Goal: Find specific page/section: Find specific page/section

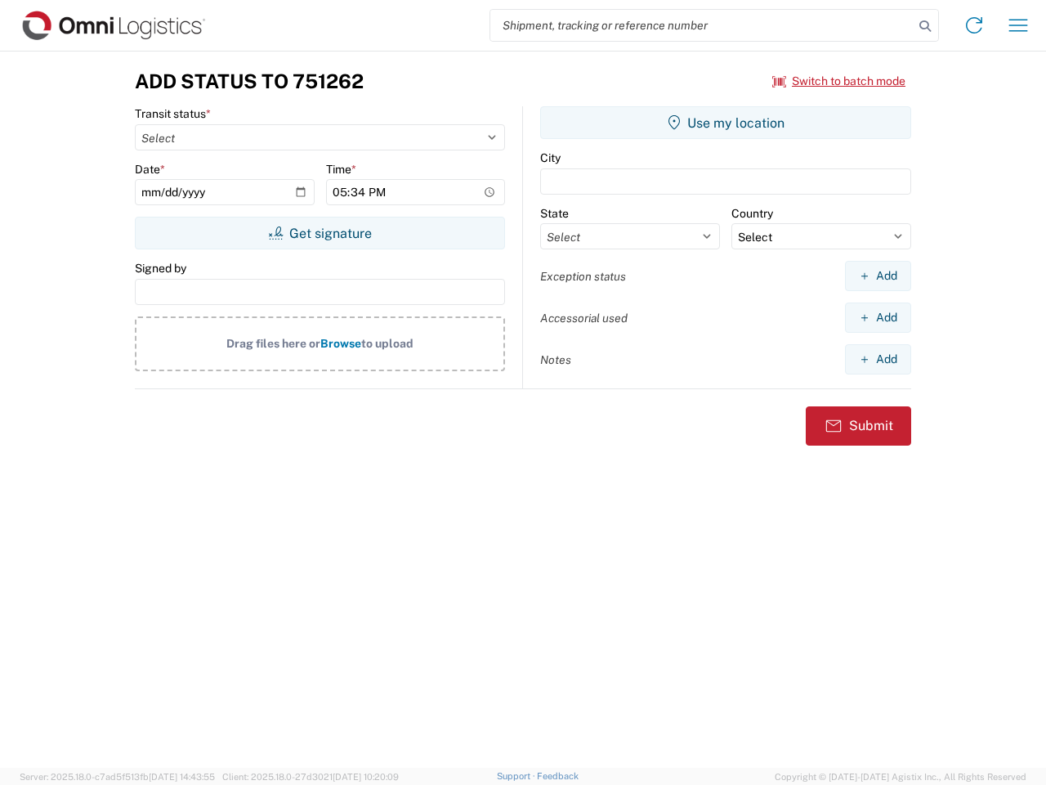
click at [702, 25] on input "search" at bounding box center [702, 25] width 423 height 31
click at [925, 26] on icon at bounding box center [925, 26] width 23 height 23
click at [975, 25] on icon at bounding box center [974, 25] width 26 height 26
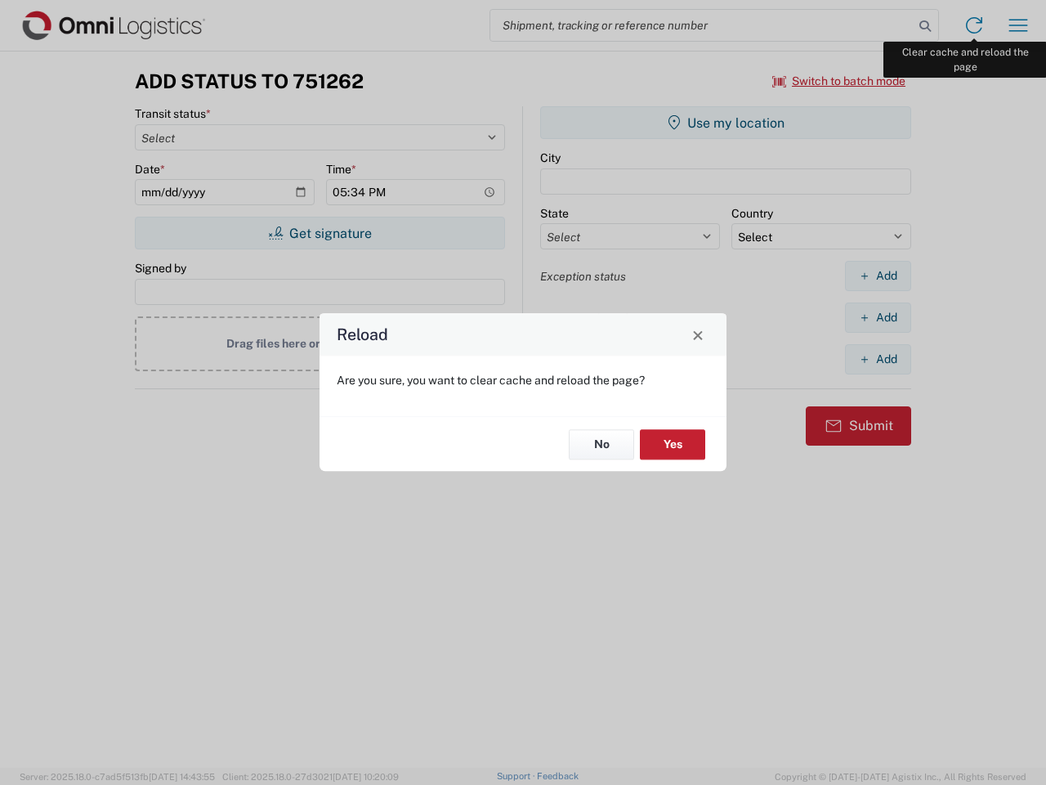
click at [1019, 25] on div "Reload Are you sure, you want to clear cache and reload the page? No Yes" at bounding box center [523, 392] width 1046 height 785
click at [840, 81] on div "Reload Are you sure, you want to clear cache and reload the page? No Yes" at bounding box center [523, 392] width 1046 height 785
click at [320, 233] on div "Reload Are you sure, you want to clear cache and reload the page? No Yes" at bounding box center [523, 392] width 1046 height 785
click at [726, 123] on div "Reload Are you sure, you want to clear cache and reload the page? No Yes" at bounding box center [523, 392] width 1046 height 785
click at [878, 276] on div "Reload Are you sure, you want to clear cache and reload the page? No Yes" at bounding box center [523, 392] width 1046 height 785
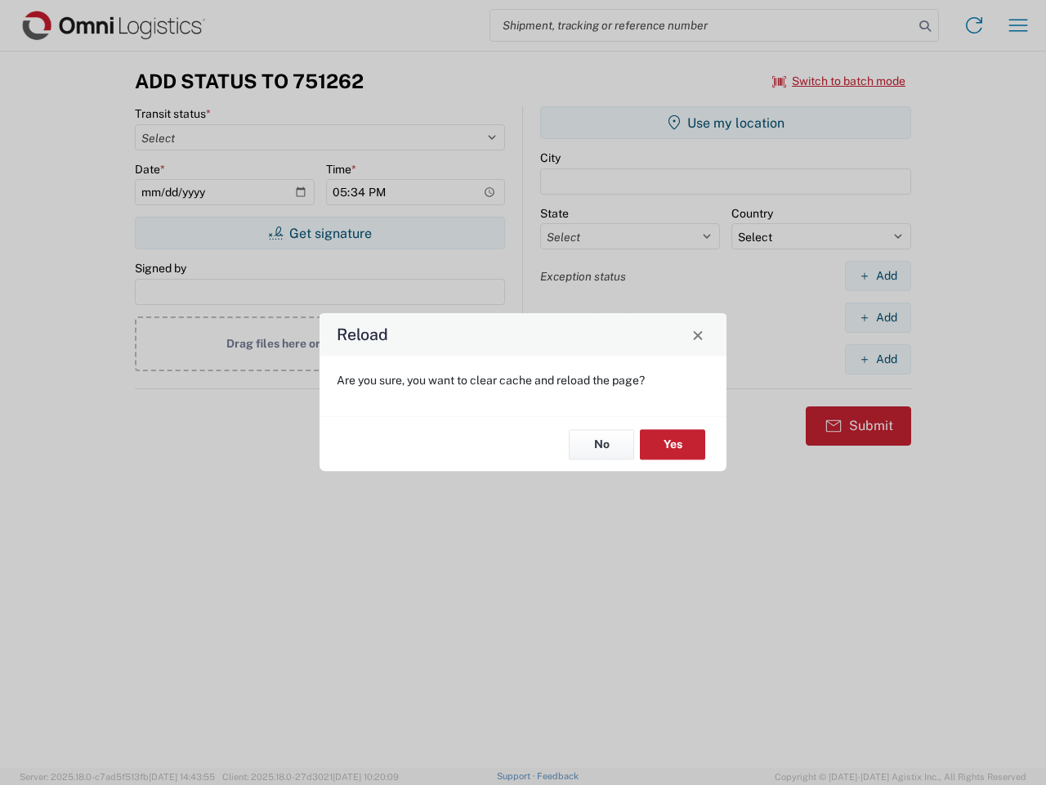
click at [878, 317] on div "Reload Are you sure, you want to clear cache and reload the page? No Yes" at bounding box center [523, 392] width 1046 height 785
click at [878, 359] on div "Reload Are you sure, you want to clear cache and reload the page? No Yes" at bounding box center [523, 392] width 1046 height 785
